Goal: Task Accomplishment & Management: Manage account settings

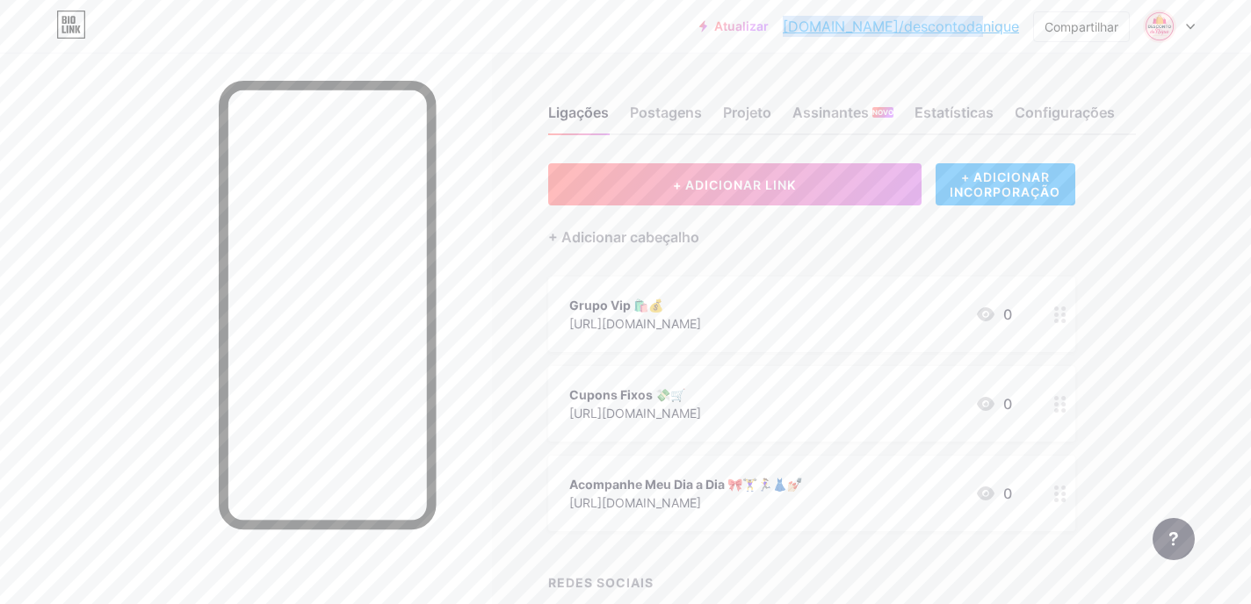
drag, startPoint x: 1022, startPoint y: 30, endPoint x: 853, endPoint y: 32, distance: 169.5
click at [853, 32] on div "Atualizar [DOMAIN_NAME]/descon... [DOMAIN_NAME]/descontodanique Compartilhar Tr…" at bounding box center [946, 27] width 495 height 32
copy font "[DOMAIN_NAME]/descontodanique"
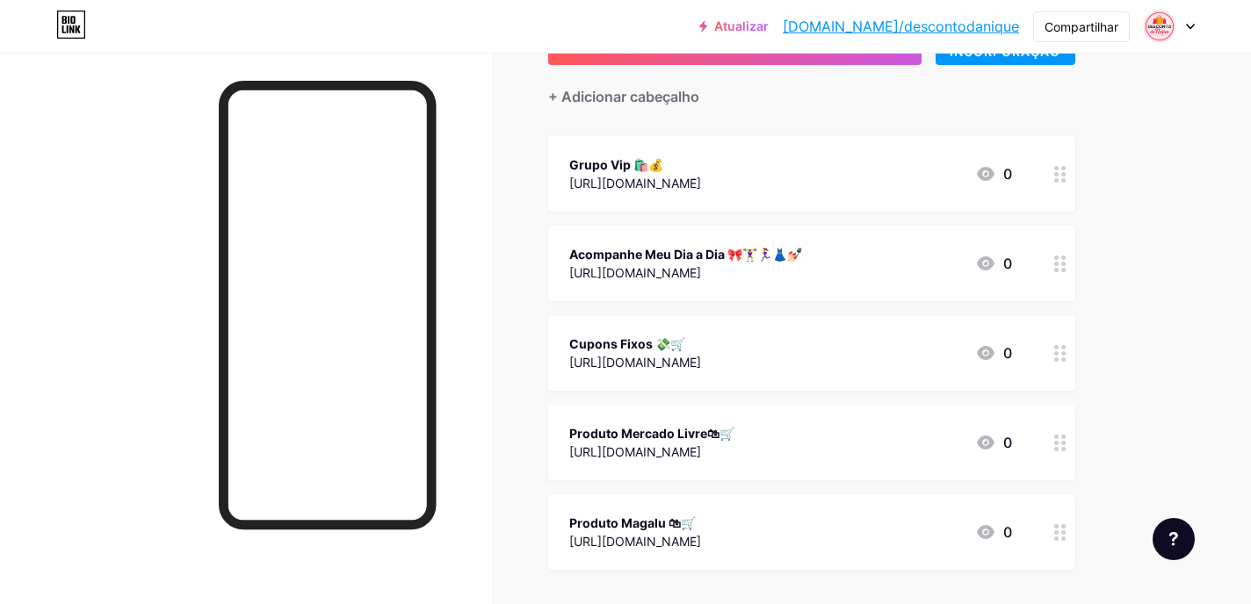
scroll to position [160, 0]
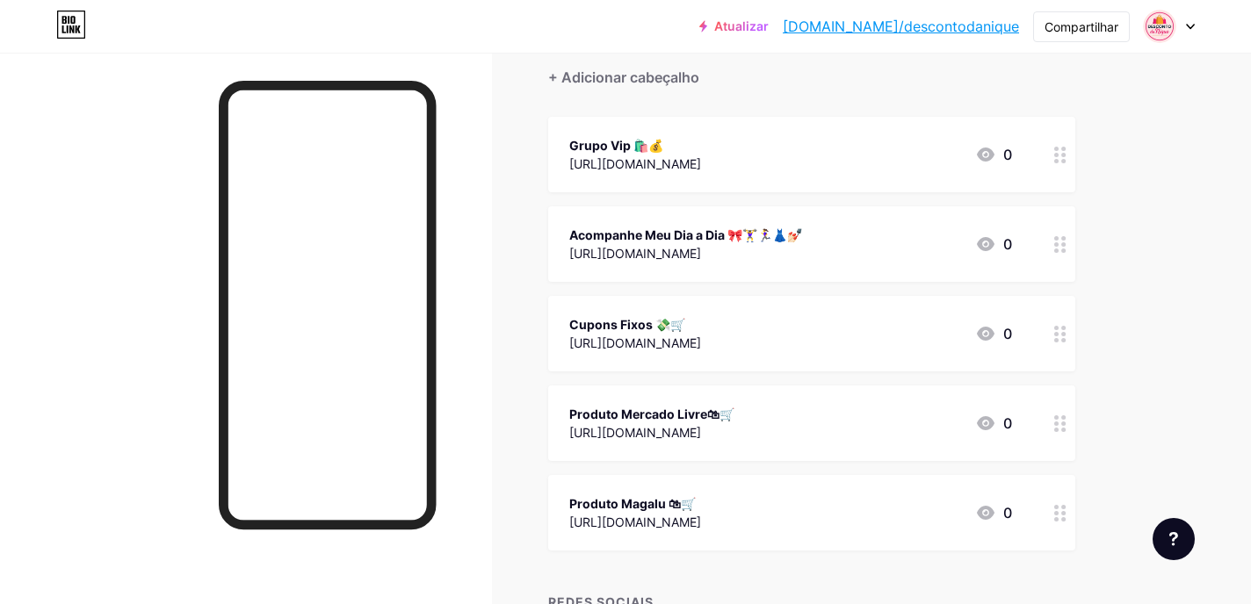
click at [851, 316] on div "Cupons Fixos 💸🛒 [URL][DOMAIN_NAME] 0" at bounding box center [790, 334] width 443 height 40
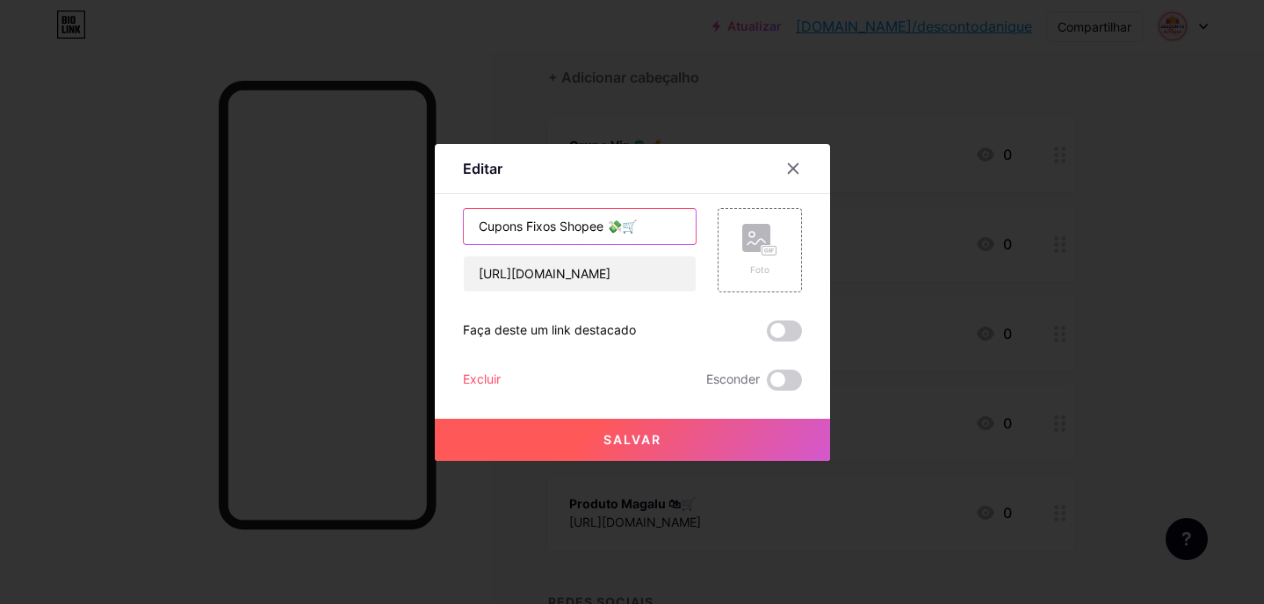
click at [532, 221] on input "Cupons Fixos Shopee 💸🛒" at bounding box center [580, 226] width 232 height 35
type input "Cupons Shopee 💸🛒"
click at [587, 433] on button "Salvar" at bounding box center [632, 440] width 395 height 42
